Goal: Information Seeking & Learning: Learn about a topic

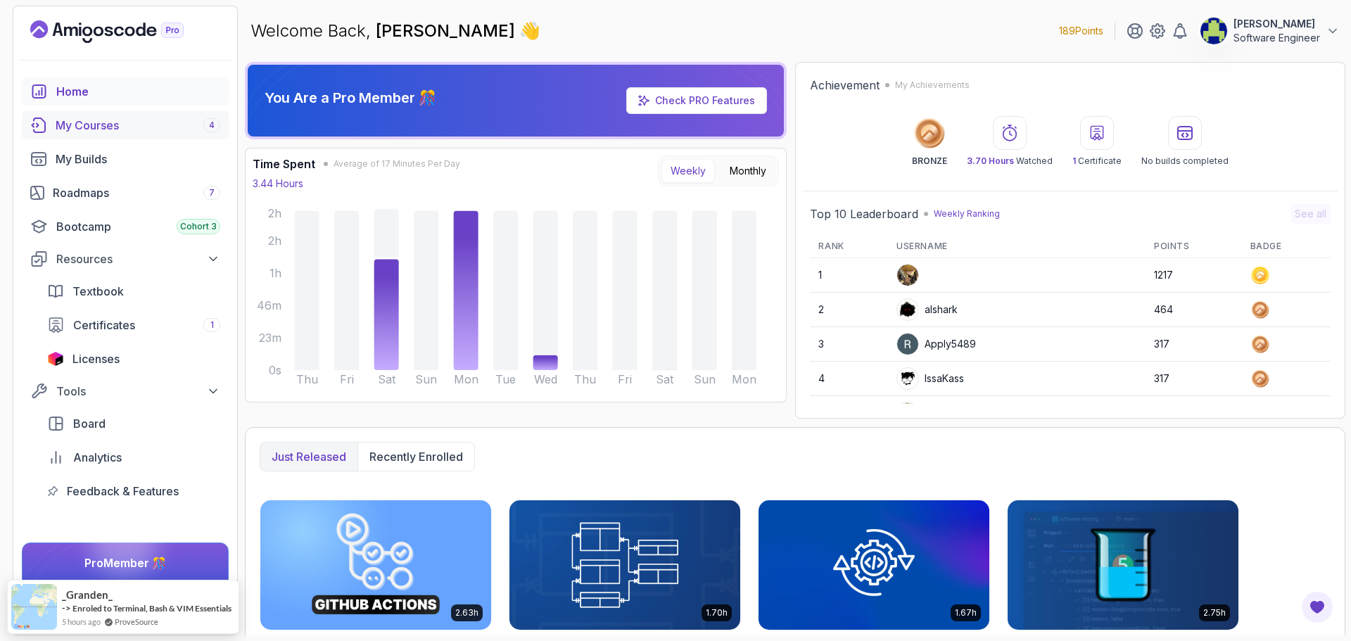
click at [99, 122] on div "My Courses 4" at bounding box center [138, 125] width 165 height 17
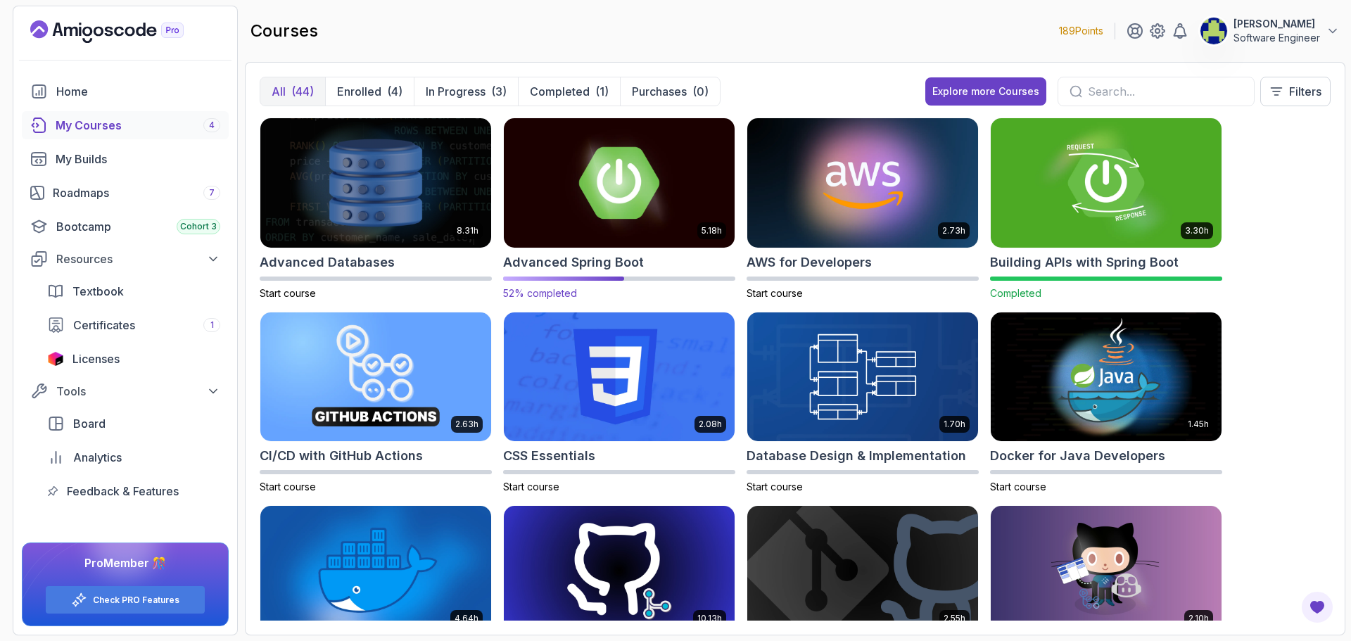
click at [626, 253] on h2 "Advanced Spring Boot" at bounding box center [573, 263] width 141 height 20
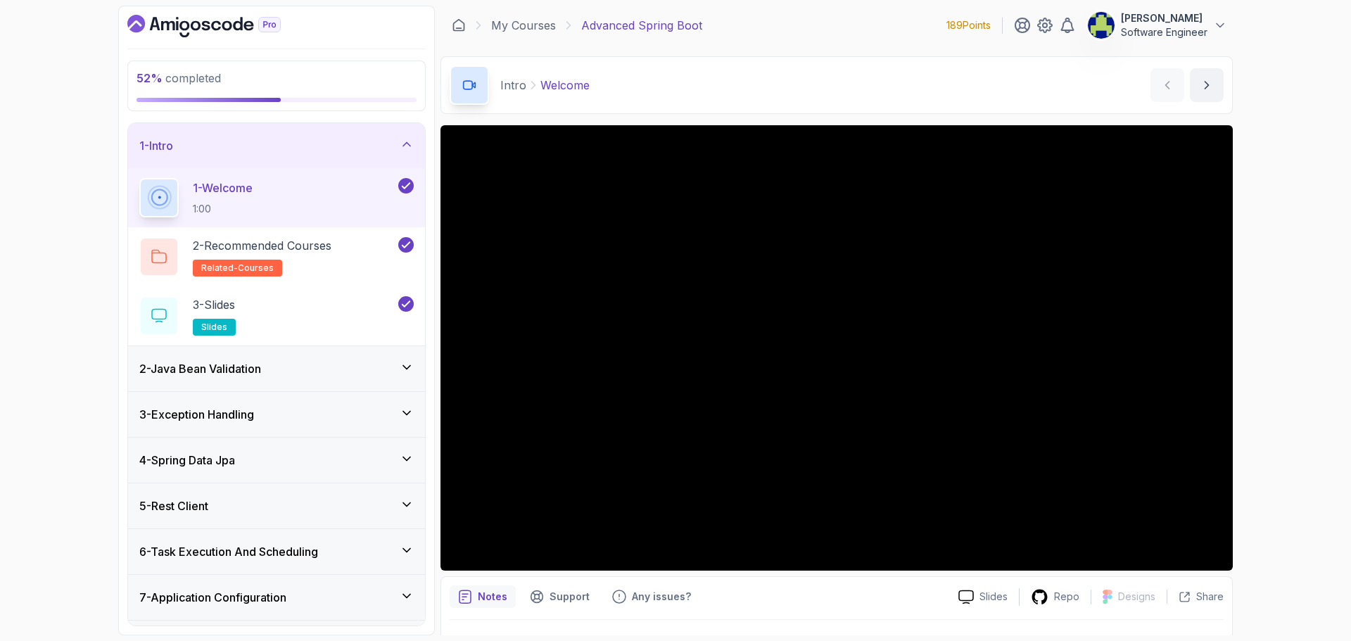
click at [415, 139] on div "1 - Intro" at bounding box center [276, 145] width 297 height 45
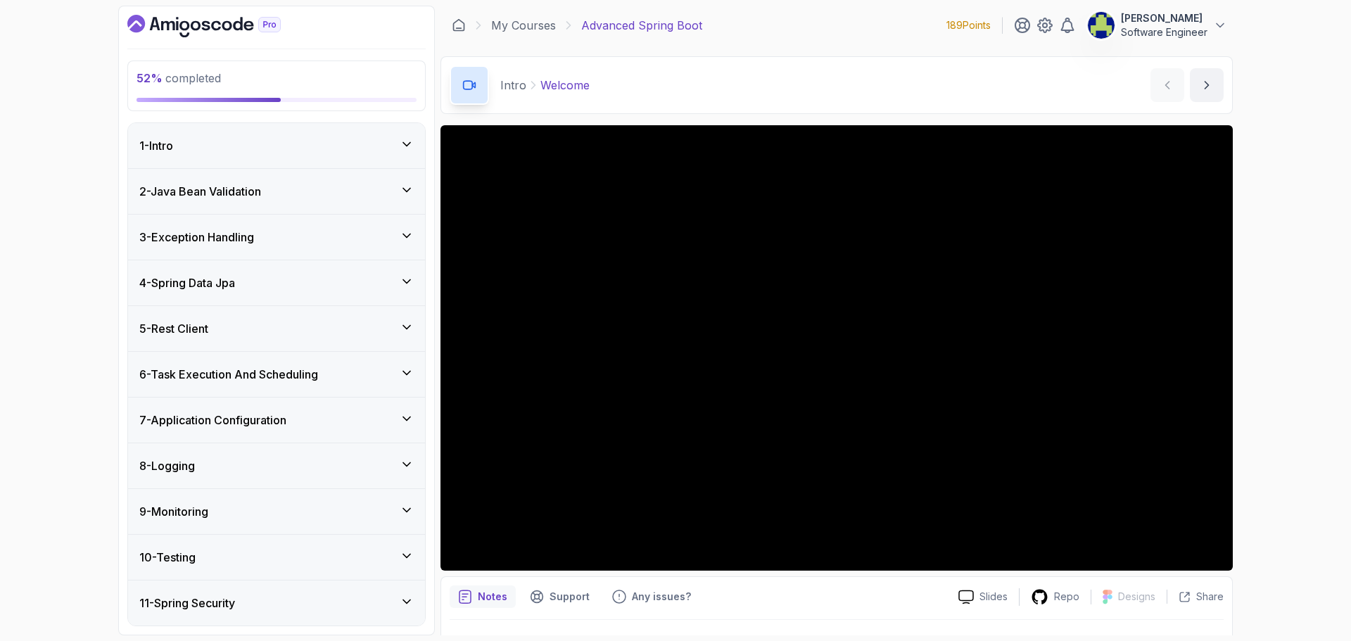
click at [406, 363] on div "6 - Task Execution And Scheduling" at bounding box center [276, 374] width 297 height 45
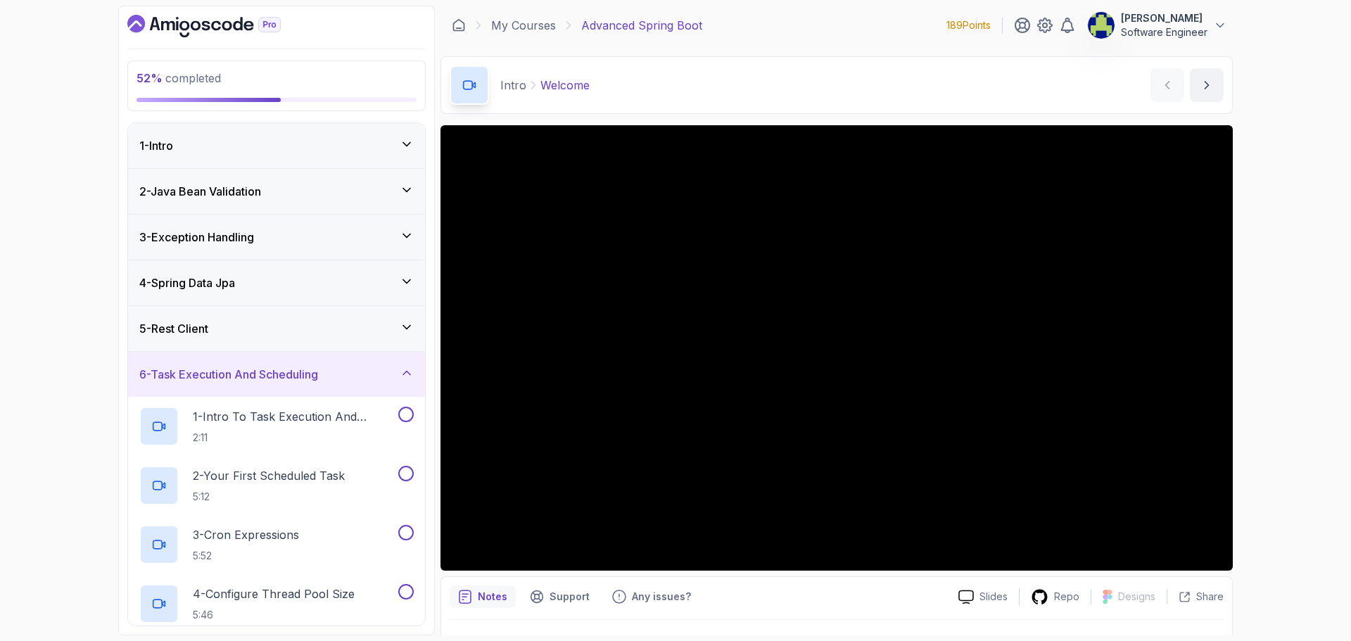
click at [406, 335] on div "5 - Rest Client" at bounding box center [276, 328] width 274 height 17
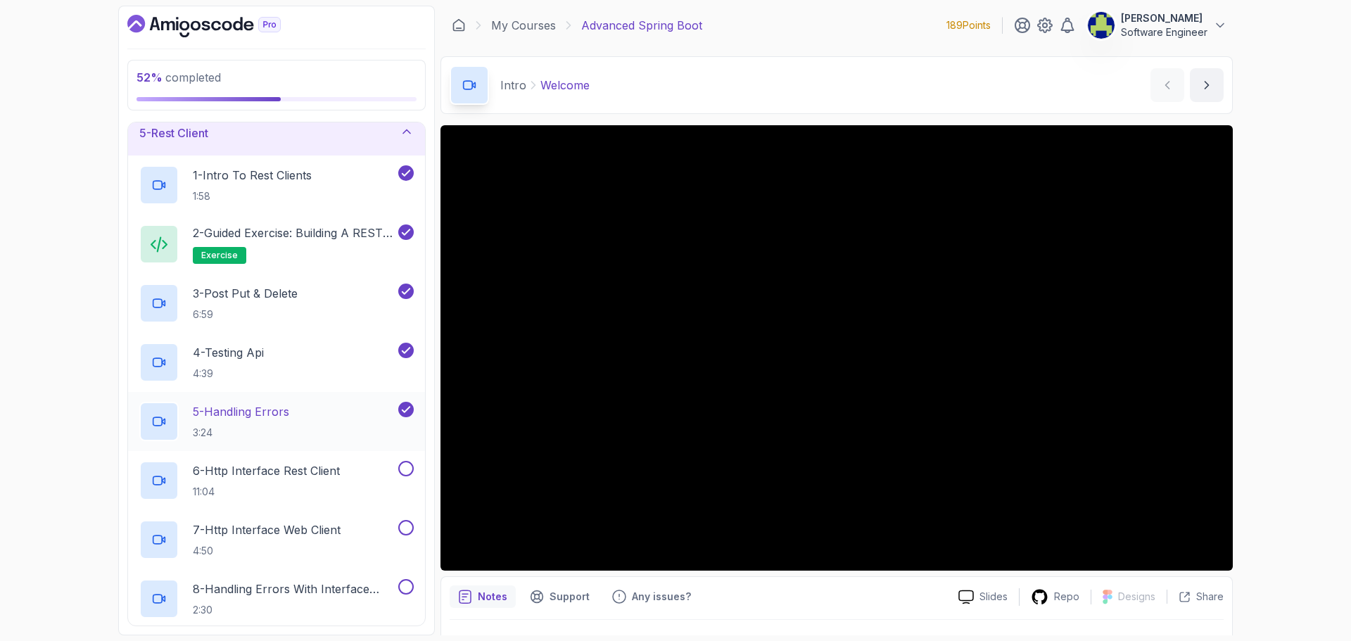
scroll to position [211, 0]
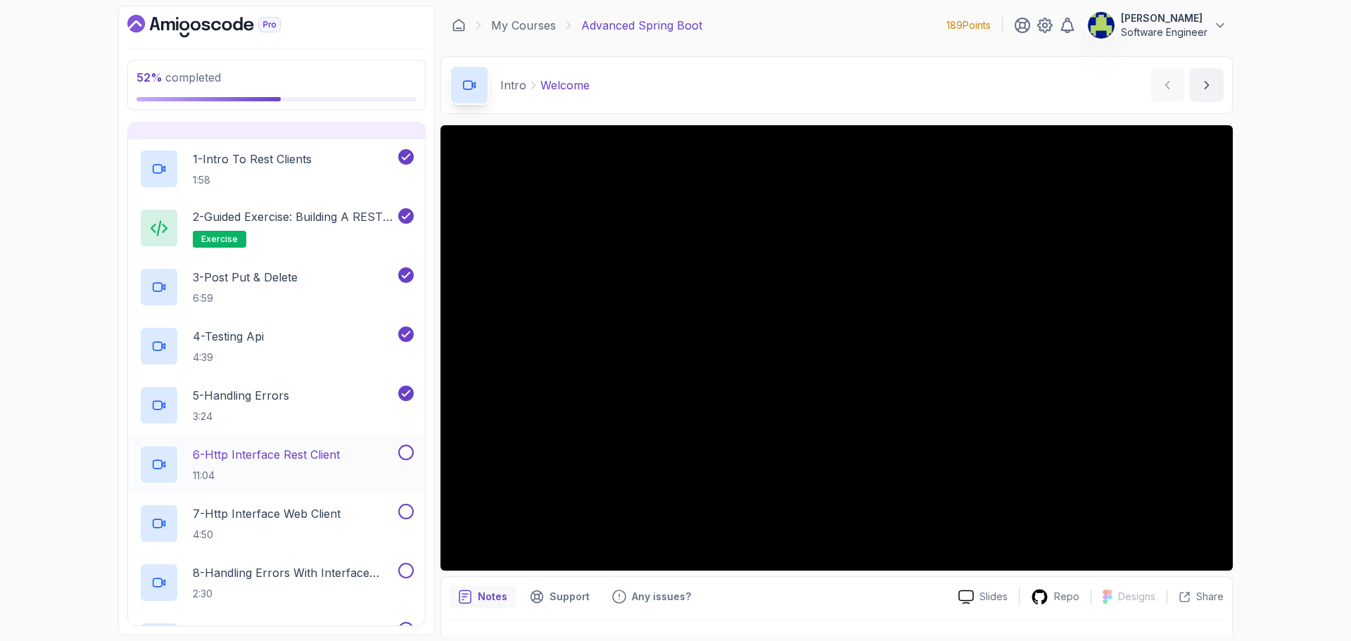
click at [362, 451] on div "6 - Http Interface Rest Client 11:04" at bounding box center [267, 464] width 256 height 39
